Goal: Check status

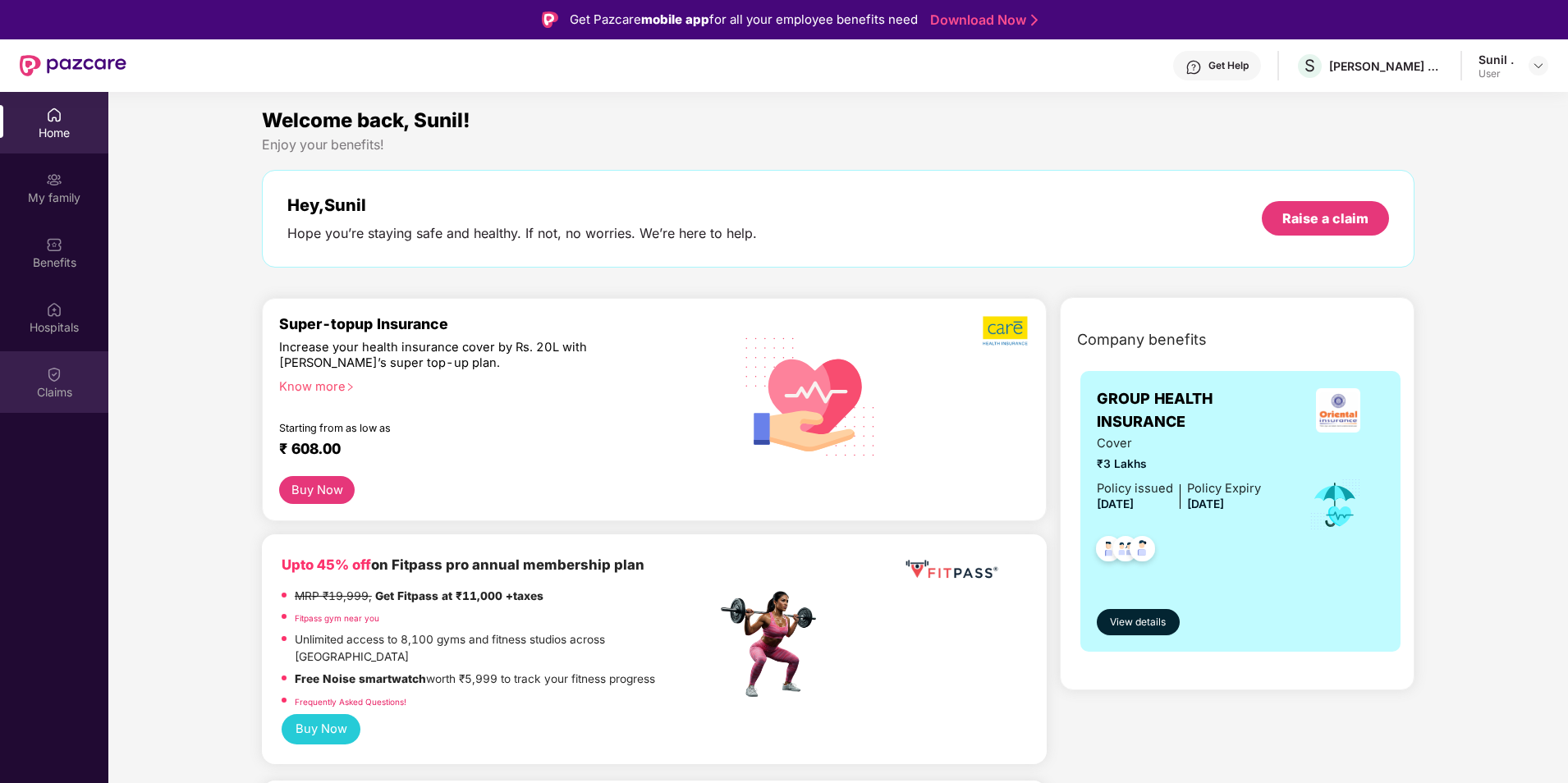
click at [63, 392] on div "Claims" at bounding box center [54, 393] width 108 height 17
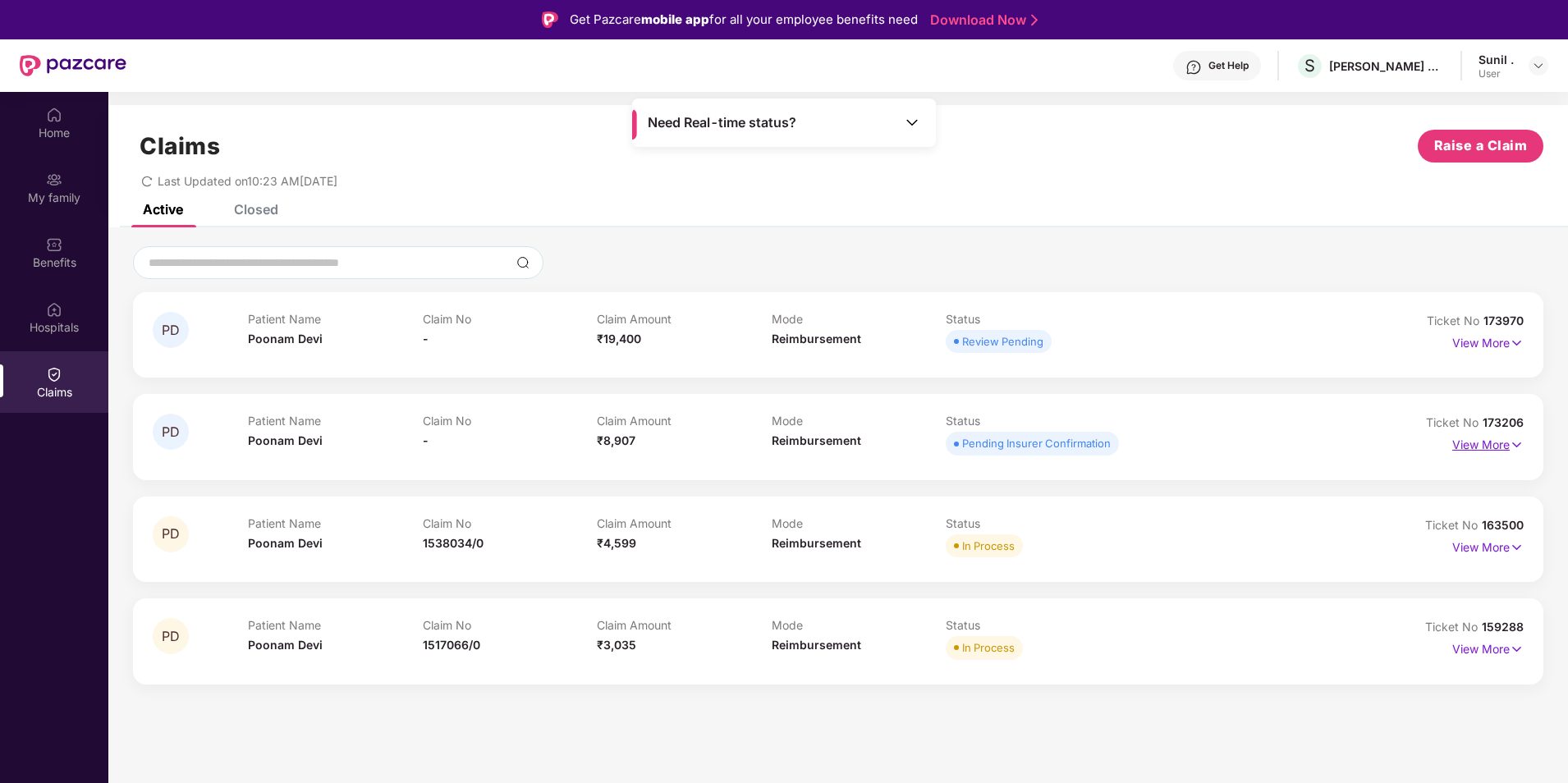
click at [1488, 447] on p "View More" at bounding box center [1488, 442] width 72 height 22
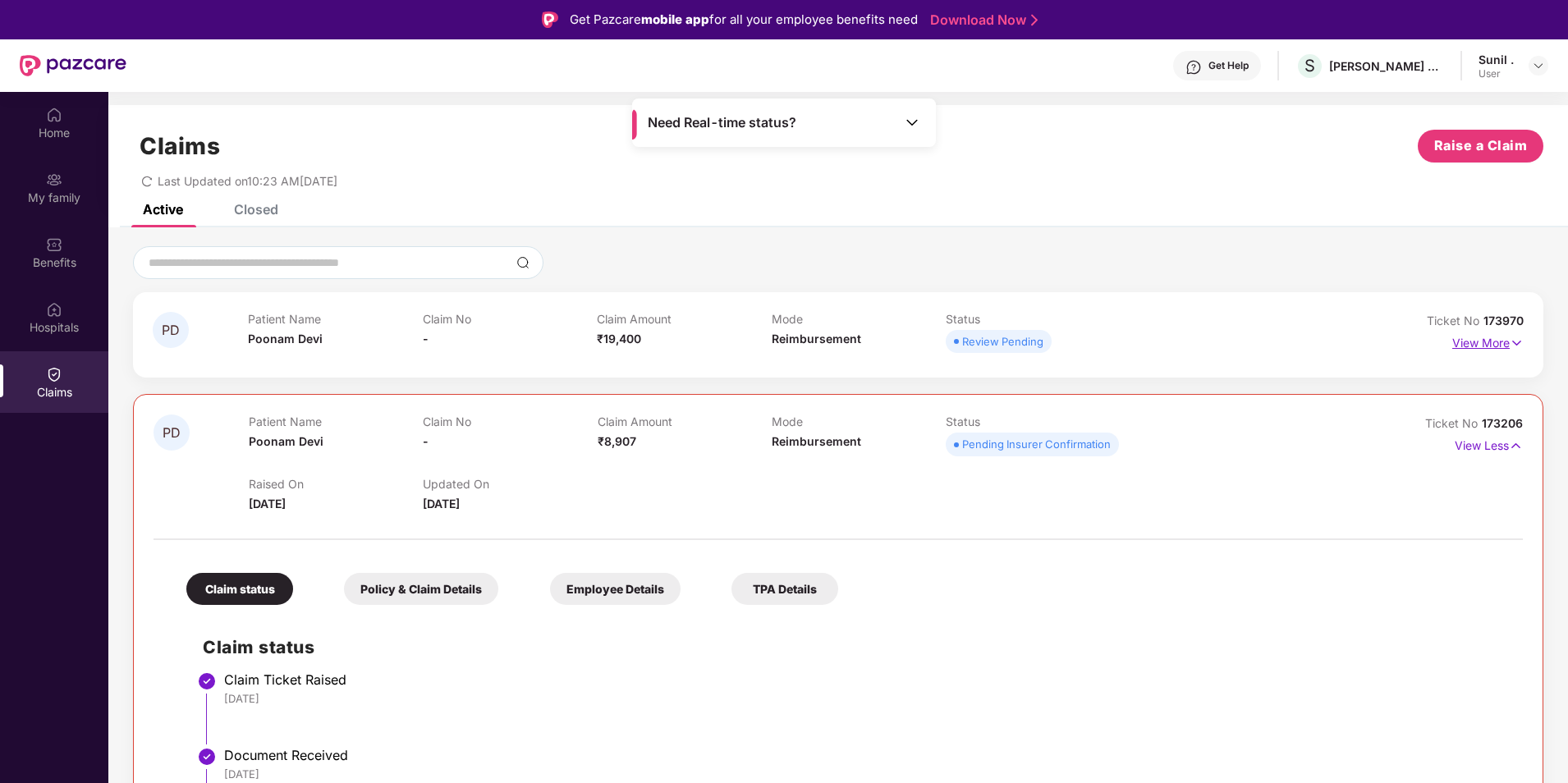
click at [1468, 345] on p "View More" at bounding box center [1488, 341] width 72 height 22
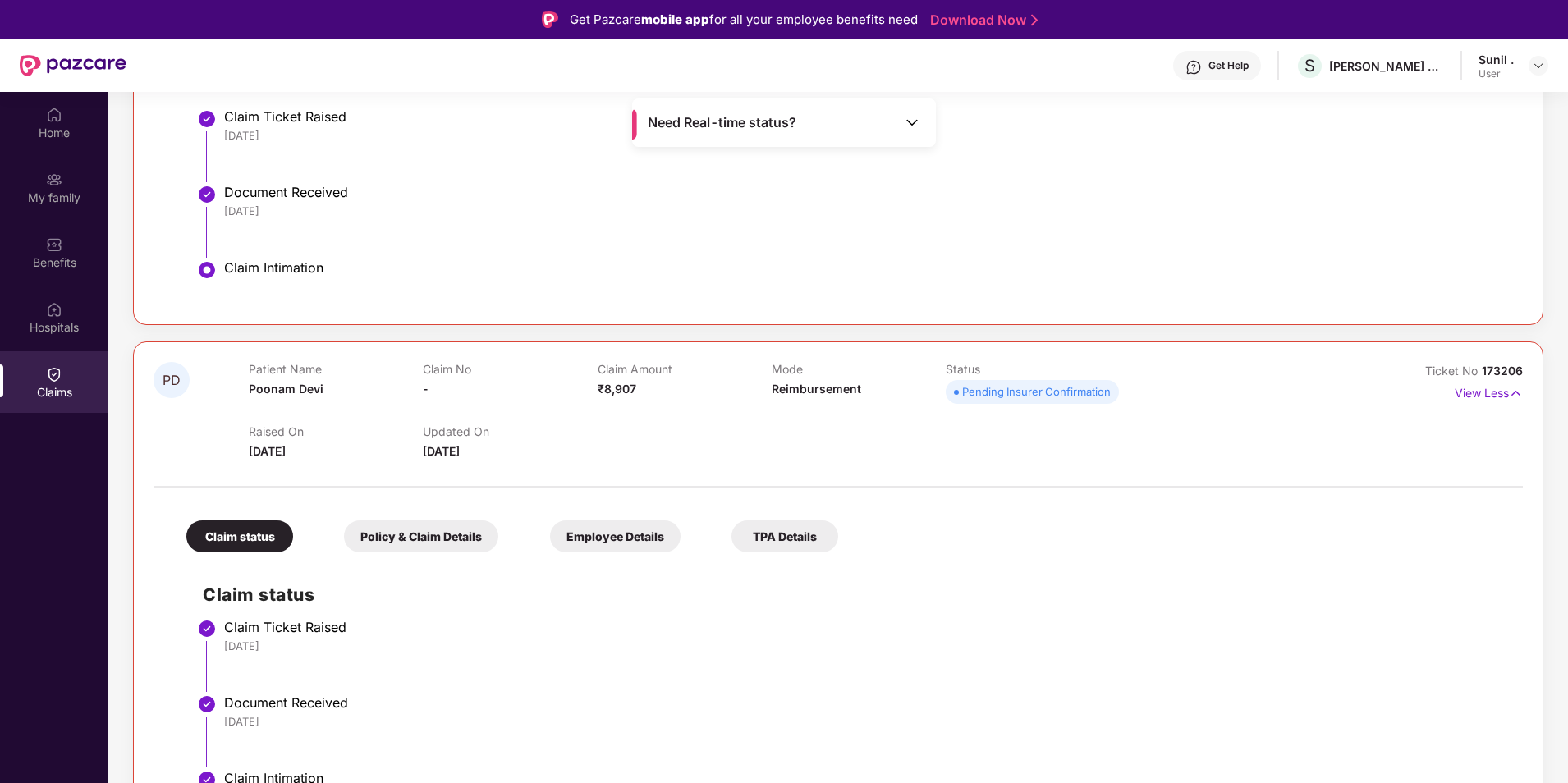
scroll to position [718, 0]
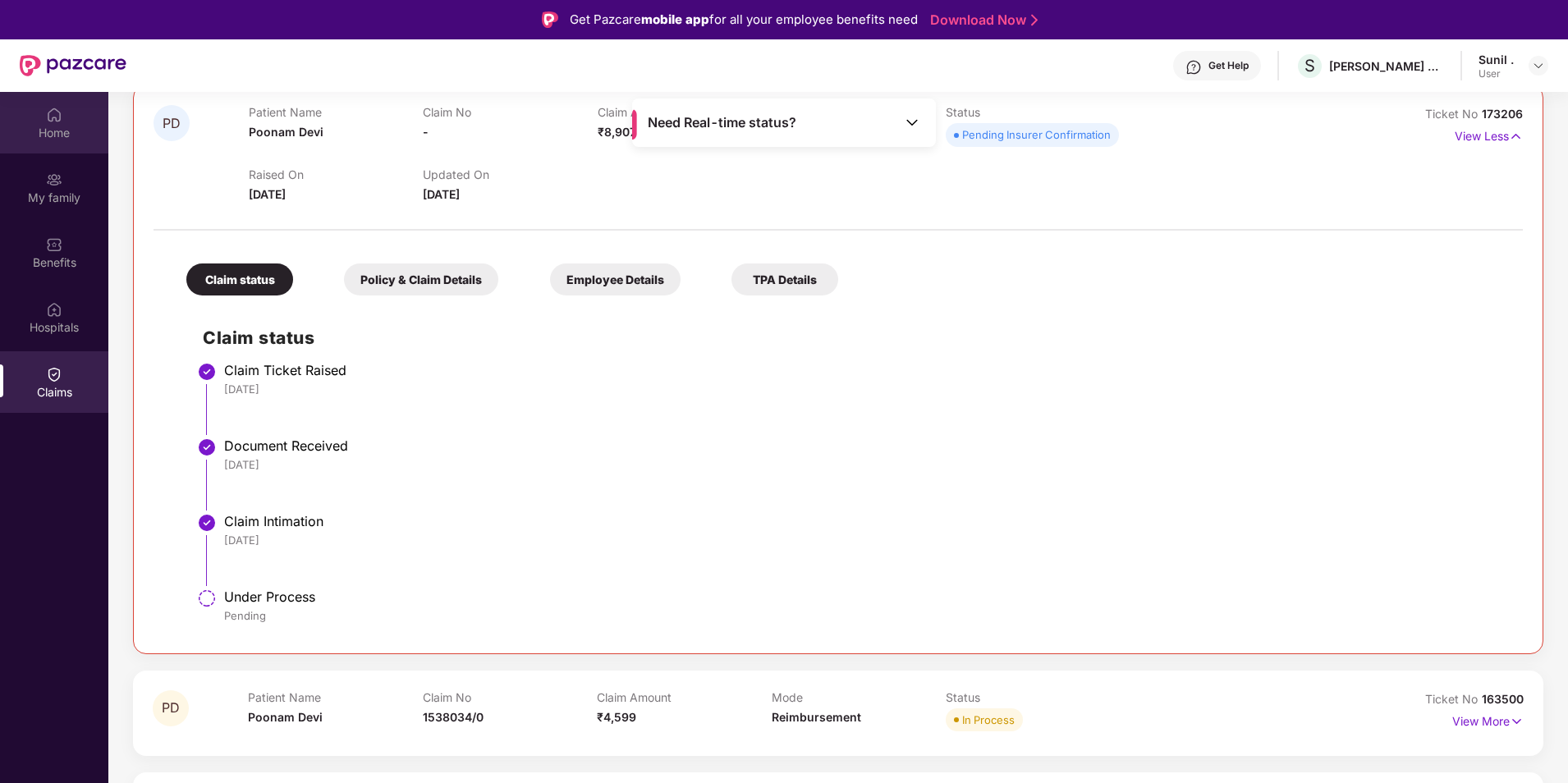
click at [57, 113] on img at bounding box center [54, 114] width 17 height 17
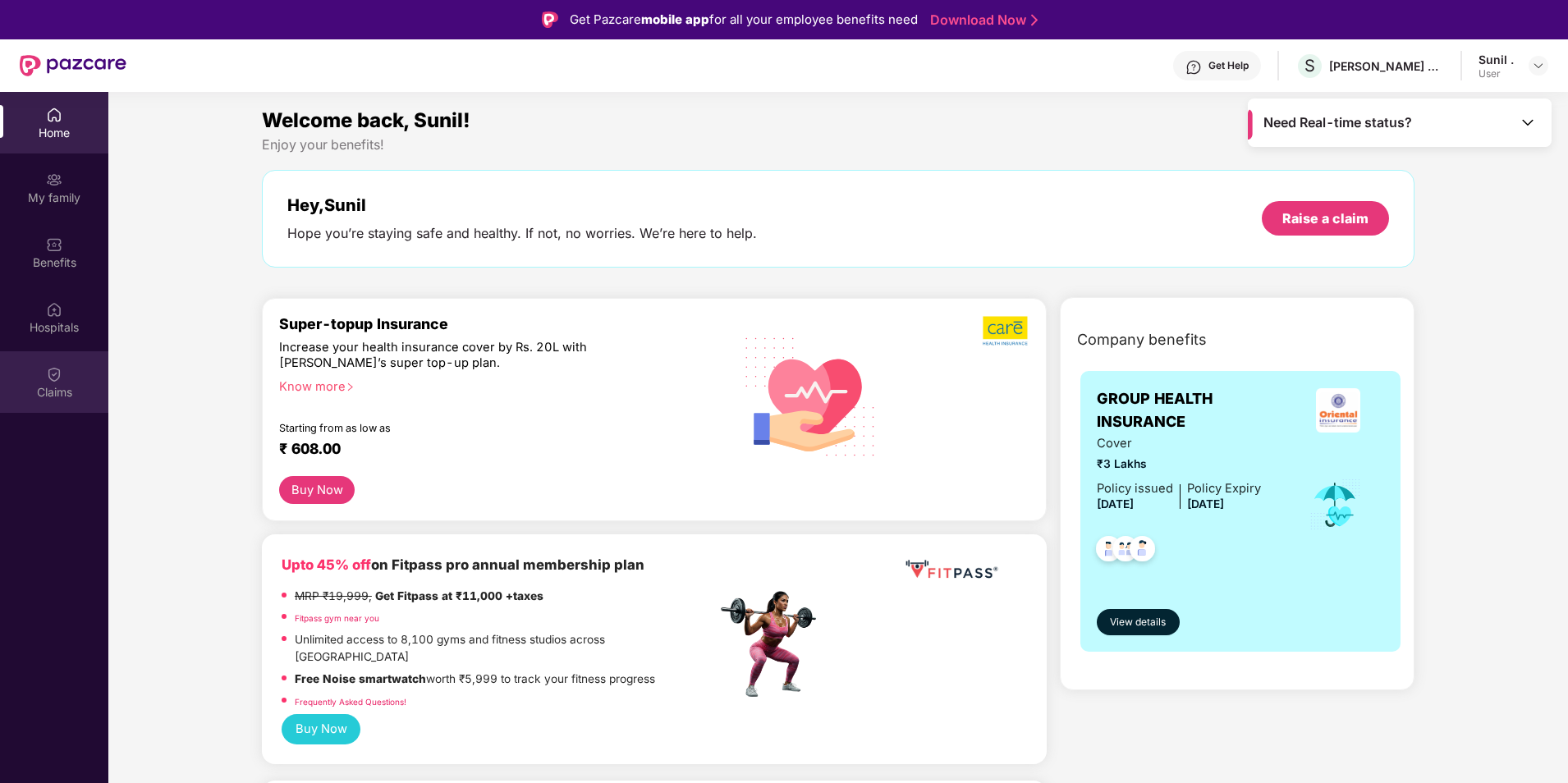
click at [58, 379] on img at bounding box center [54, 375] width 17 height 17
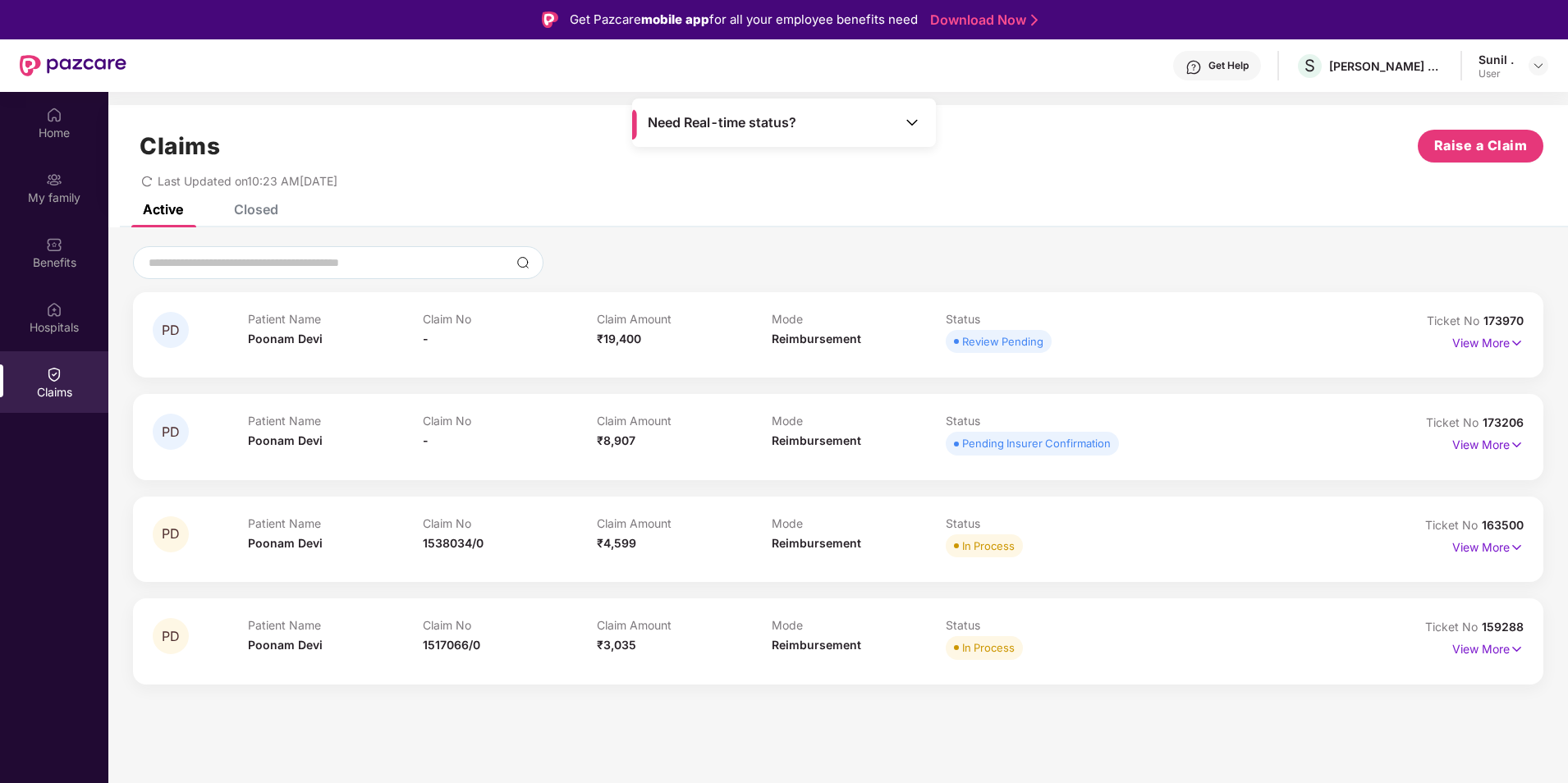
click at [241, 207] on div "Closed" at bounding box center [256, 209] width 44 height 17
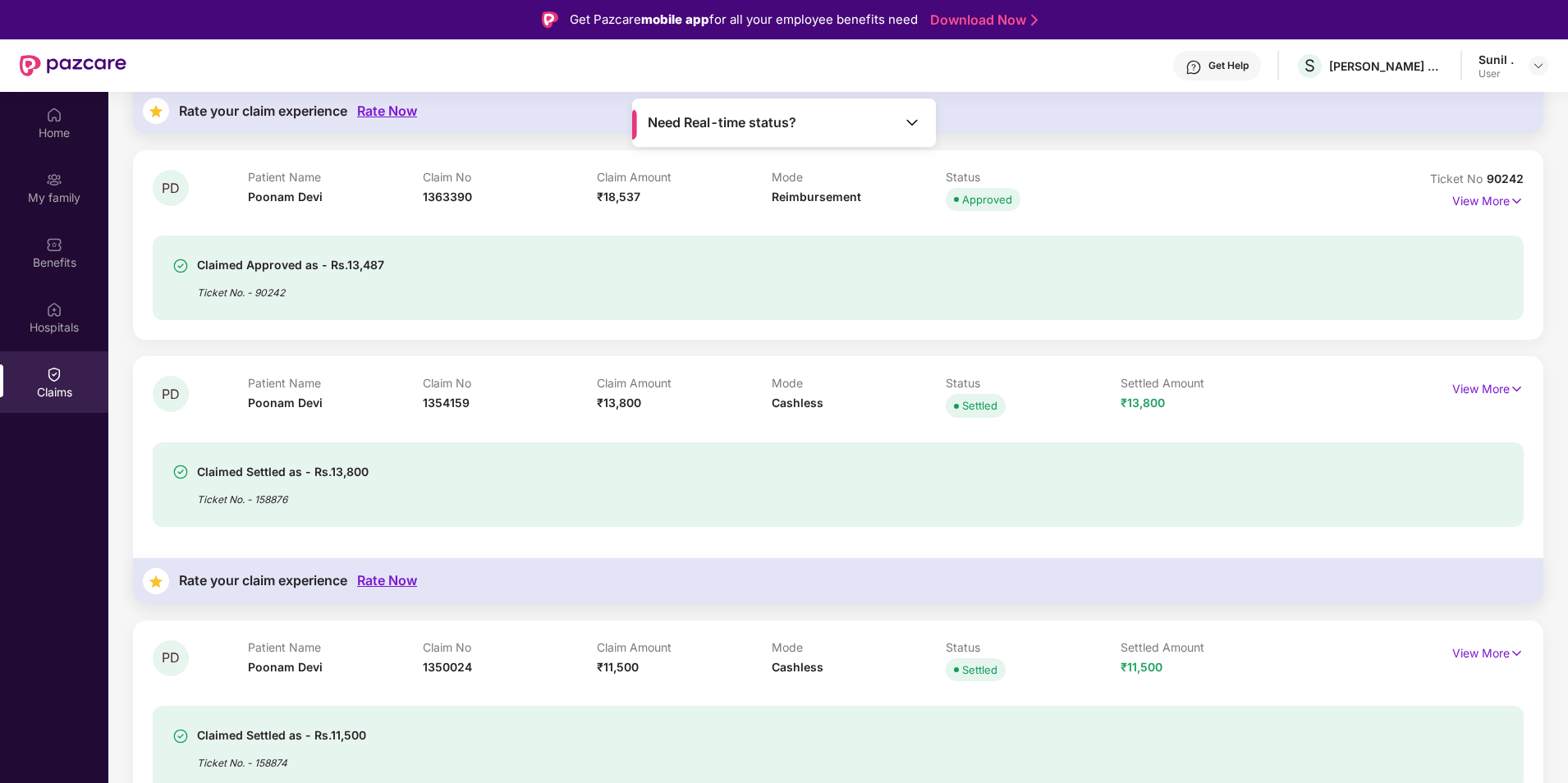
scroll to position [2902, 0]
